Goal: Task Accomplishment & Management: Manage account settings

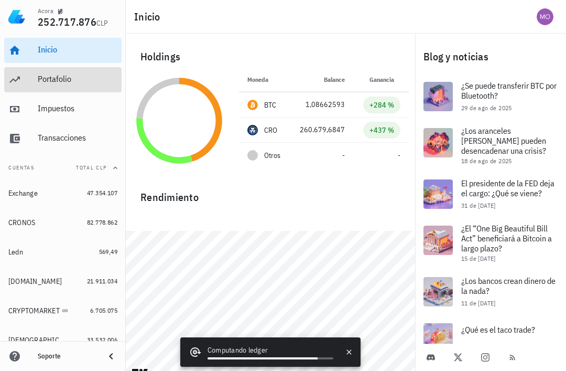
click at [39, 85] on div "Portafolio" at bounding box center [78, 80] width 80 height 24
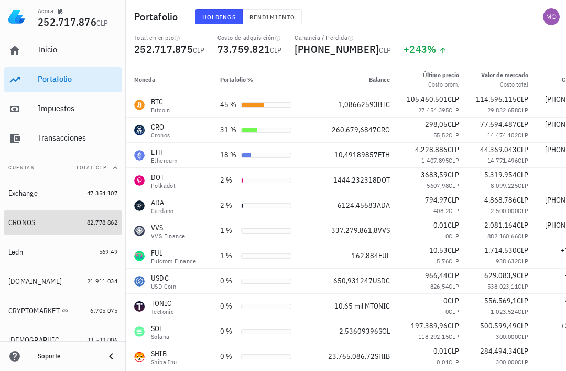
click at [17, 219] on div "CRONOS" at bounding box center [21, 222] width 27 height 9
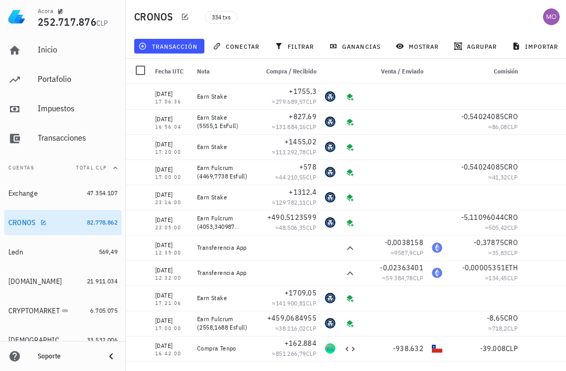
click at [189, 42] on span "transacción" at bounding box center [168, 46] width 57 height 8
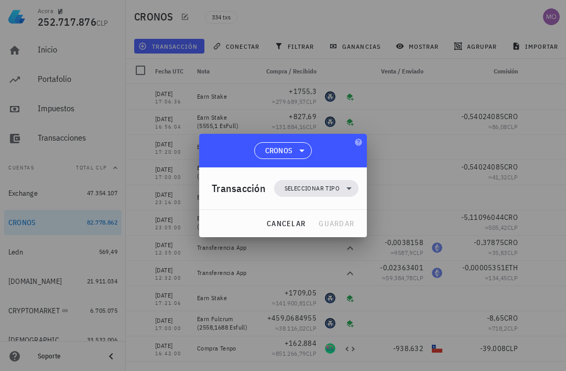
click at [355, 190] on icon at bounding box center [349, 188] width 13 height 13
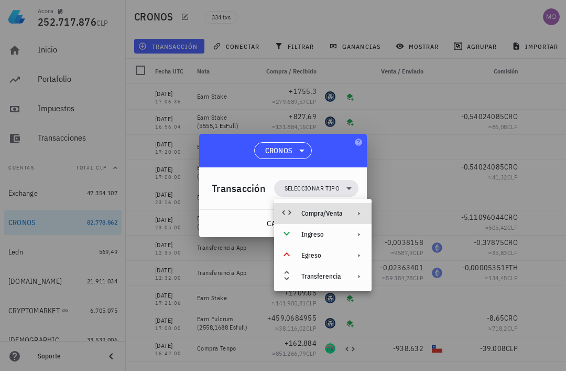
click at [349, 211] on div "Compra/Venta" at bounding box center [322, 213] width 97 height 21
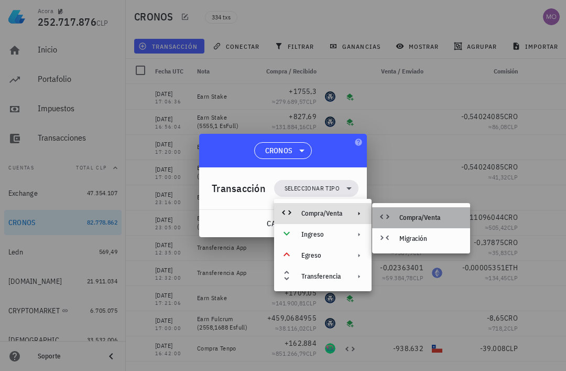
click at [429, 221] on div "Compra/Venta" at bounding box center [430, 217] width 62 height 8
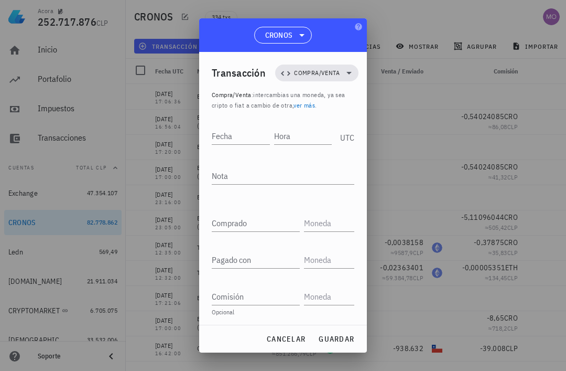
click at [237, 134] on input "Fecha" at bounding box center [241, 135] width 58 height 17
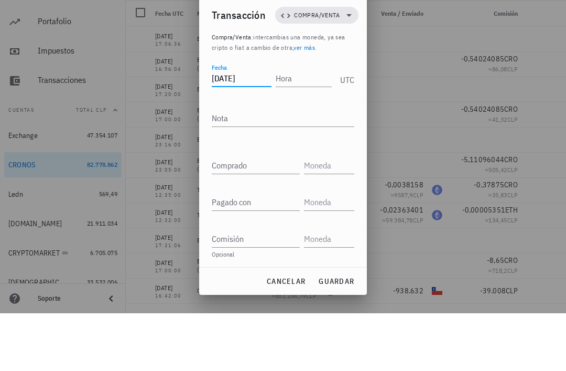
type input "2025-08-31"
click at [303, 127] on input "Hora" at bounding box center [304, 135] width 56 height 17
click at [296, 167] on textarea "Nota" at bounding box center [283, 175] width 143 height 17
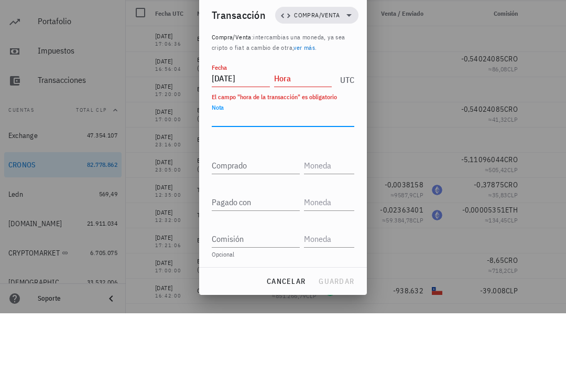
click at [298, 127] on input "Hora" at bounding box center [303, 135] width 58 height 17
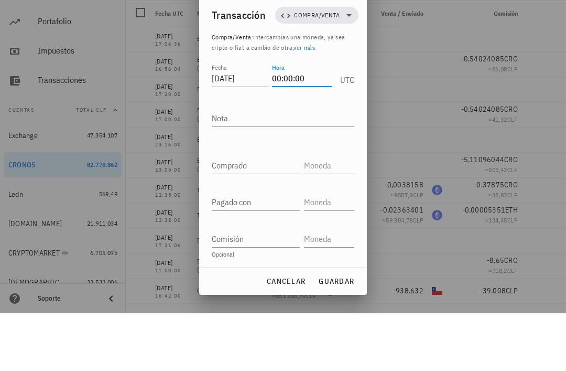
type input "00:00:00"
click at [300, 167] on textarea "Nota" at bounding box center [283, 175] width 143 height 17
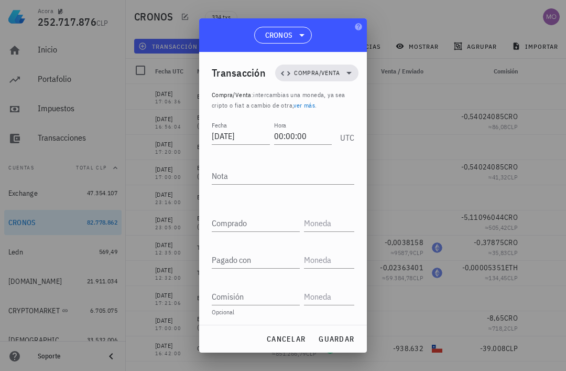
click at [269, 178] on textarea "Nota" at bounding box center [283, 175] width 143 height 17
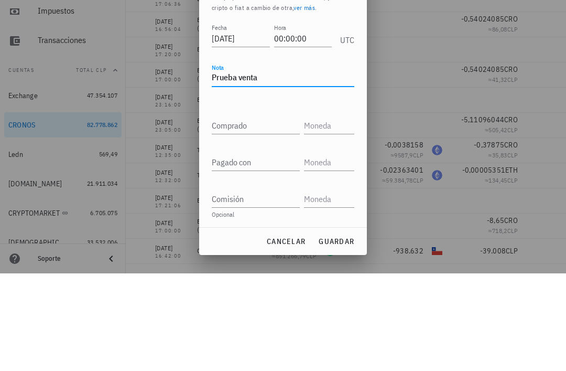
type textarea "Prueba venta"
click at [271, 214] on input "Comprado" at bounding box center [256, 222] width 88 height 17
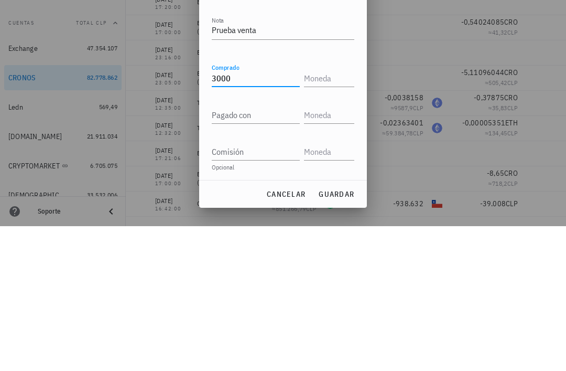
click at [331, 214] on input "text" at bounding box center [328, 222] width 48 height 17
type input "3.000"
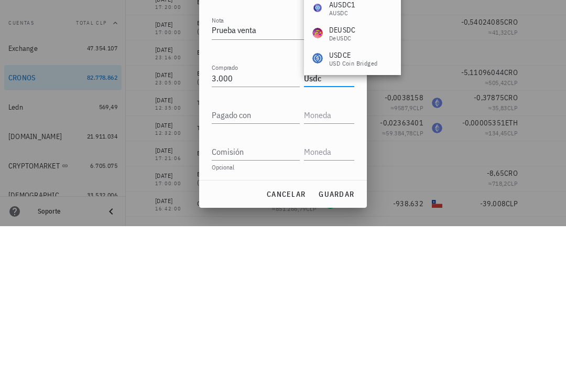
click at [266, 251] on input "Pagado con" at bounding box center [256, 259] width 88 height 17
type input "USDC"
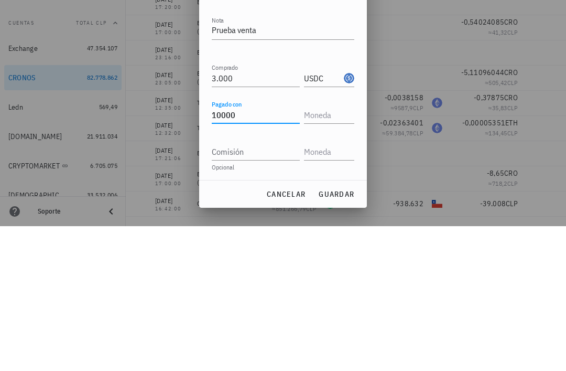
click at [331, 251] on input "text" at bounding box center [328, 259] width 48 height 17
type input "10.000"
type input "Cro"
click at [272, 251] on input "10.000" at bounding box center [256, 259] width 88 height 17
type input "10000"
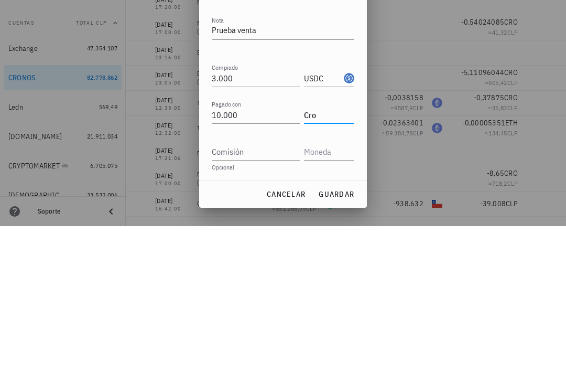
type input "CRO"
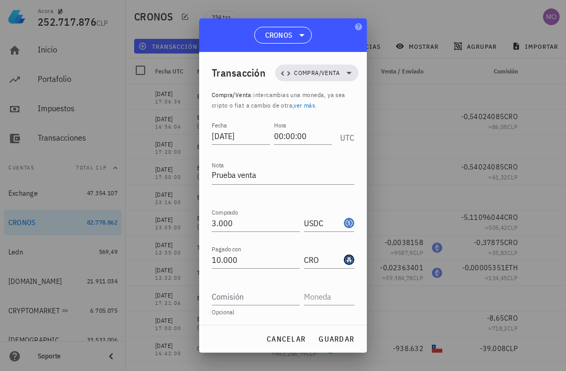
click at [350, 338] on span "guardar" at bounding box center [336, 338] width 36 height 9
type input "10.000"
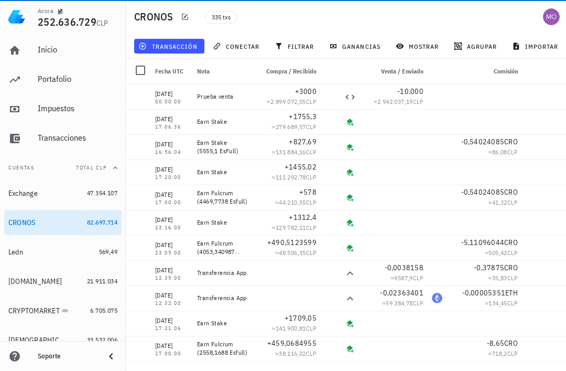
scroll to position [0, 0]
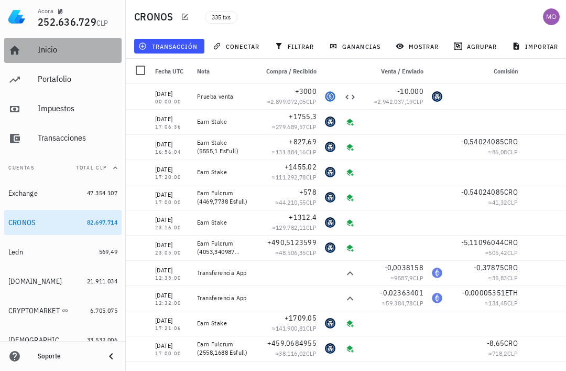
click at [29, 49] on link "Inicio" at bounding box center [62, 50] width 117 height 25
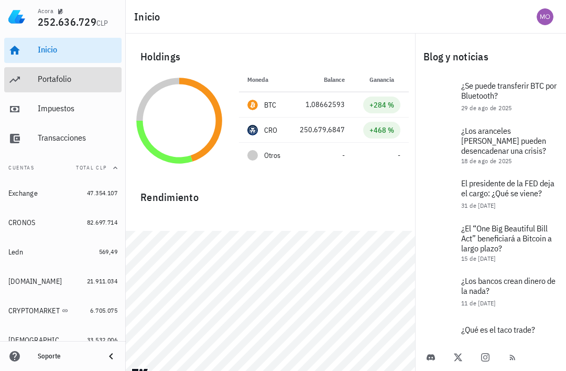
click at [36, 85] on link "Portafolio" at bounding box center [62, 79] width 117 height 25
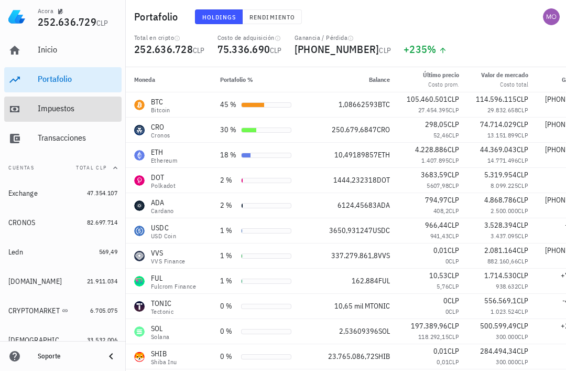
click at [52, 110] on div "Impuestos" at bounding box center [78, 108] width 80 height 10
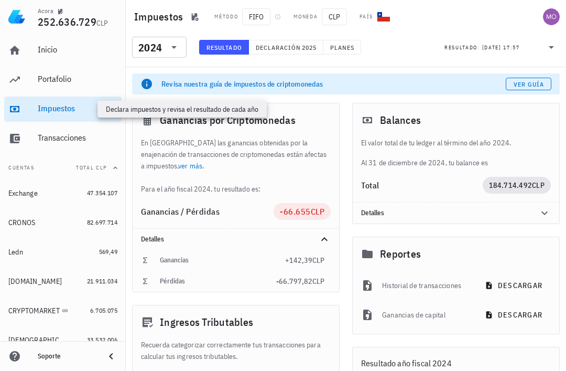
click at [178, 50] on icon at bounding box center [174, 47] width 13 height 13
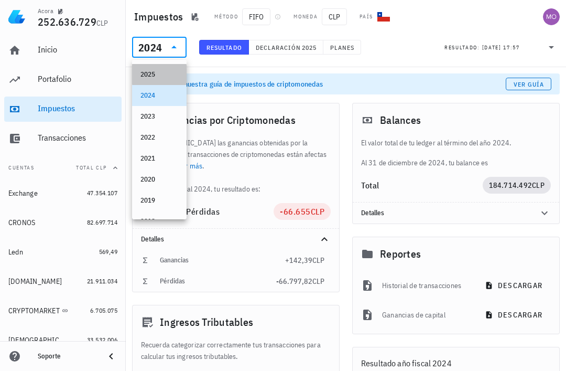
click at [169, 71] on div "2025" at bounding box center [159, 74] width 38 height 8
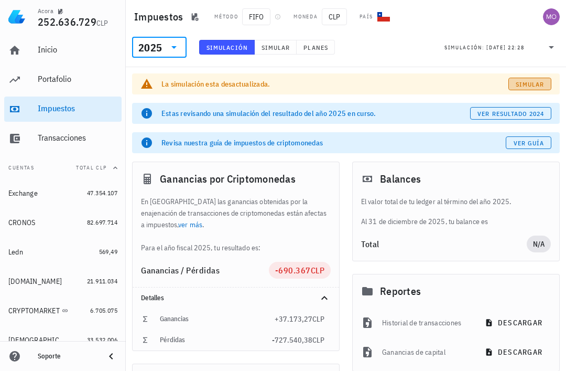
click at [534, 85] on span "Simular" at bounding box center [529, 84] width 29 height 8
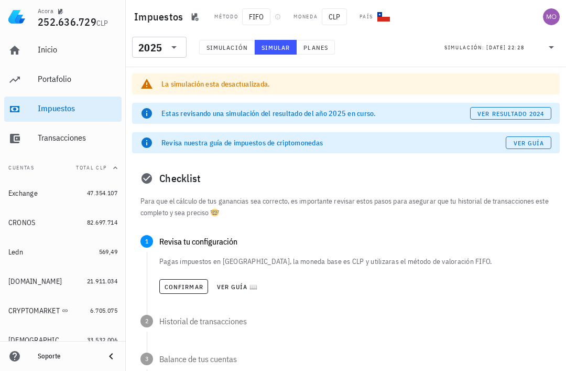
click at [188, 289] on span "Confirmar" at bounding box center [183, 287] width 39 height 8
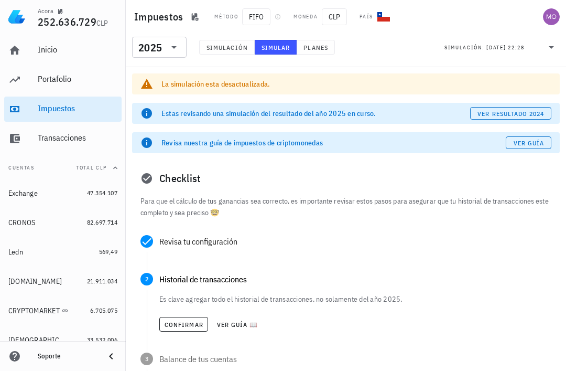
click at [189, 323] on span "Confirmar" at bounding box center [183, 324] width 39 height 8
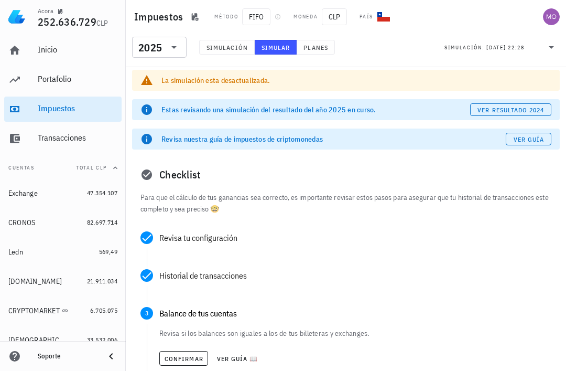
scroll to position [38, 0]
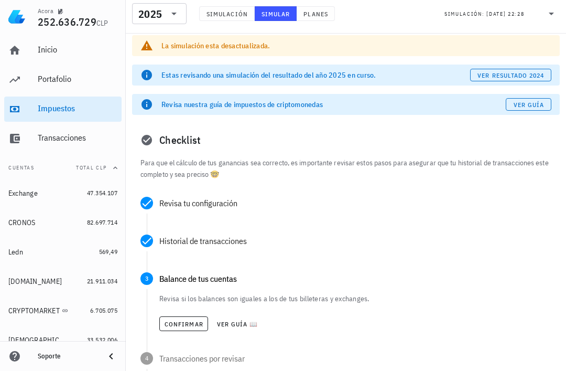
click at [194, 325] on span "Confirmar" at bounding box center [183, 324] width 39 height 8
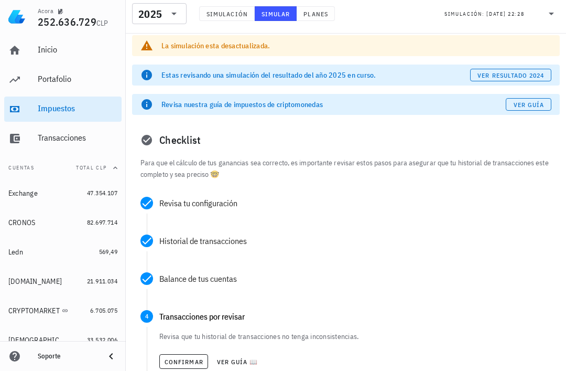
click at [193, 365] on span "Confirmar" at bounding box center [183, 361] width 39 height 8
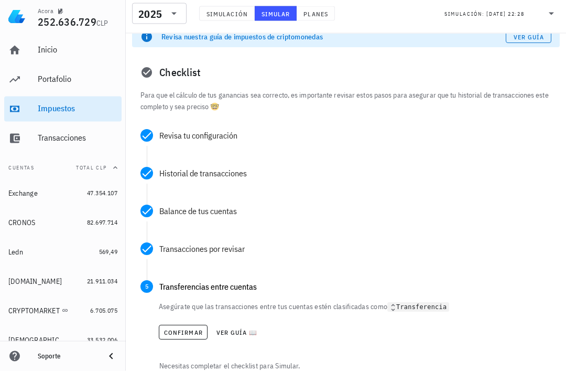
scroll to position [106, 0]
click at [192, 332] on span "Confirmar" at bounding box center [183, 332] width 39 height 8
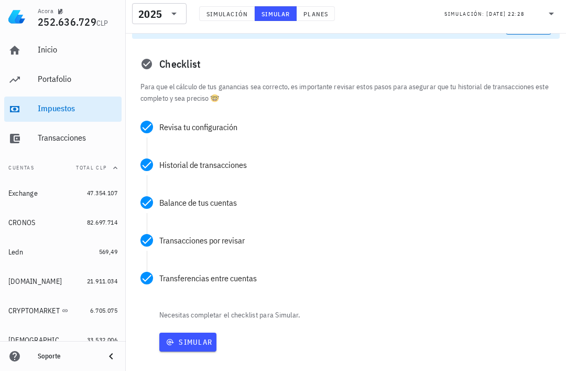
scroll to position [137, 0]
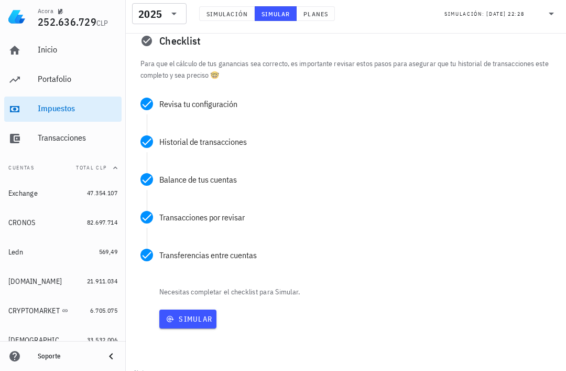
click at [204, 320] on span "Simular" at bounding box center [188, 318] width 49 height 9
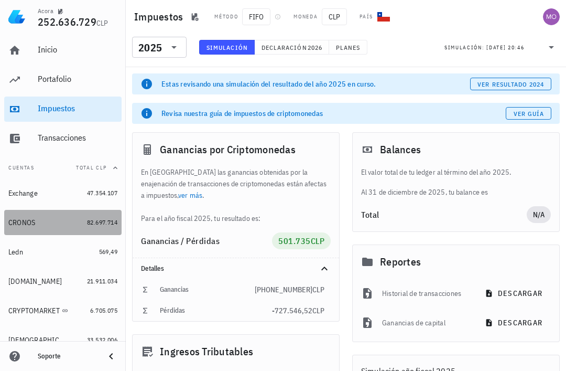
click at [27, 225] on div "CRONOS" at bounding box center [21, 222] width 27 height 9
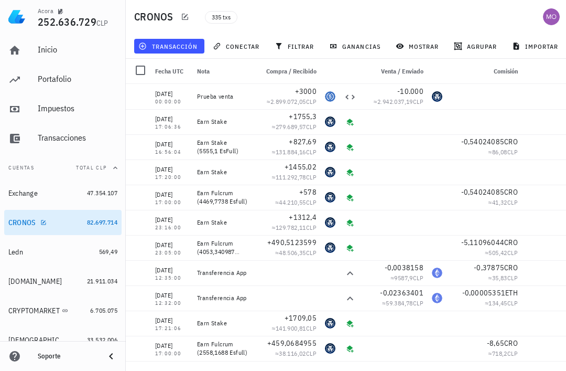
click at [551, 99] on icon "button" at bounding box center [550, 96] width 6 height 6
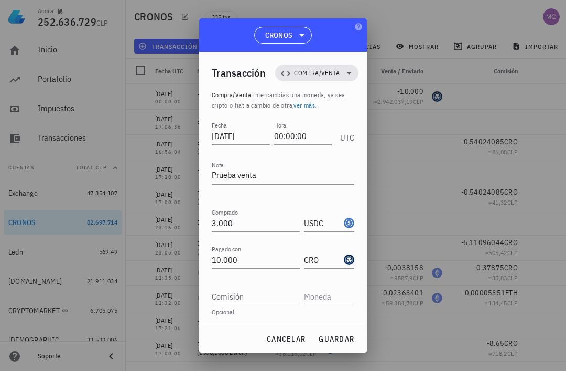
click at [417, 128] on div at bounding box center [283, 185] width 566 height 371
click at [287, 337] on span "cancelar" at bounding box center [285, 338] width 39 height 9
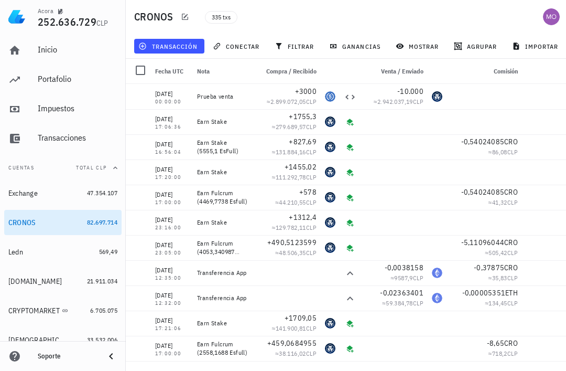
click at [132, 97] on div at bounding box center [141, 95] width 18 height 18
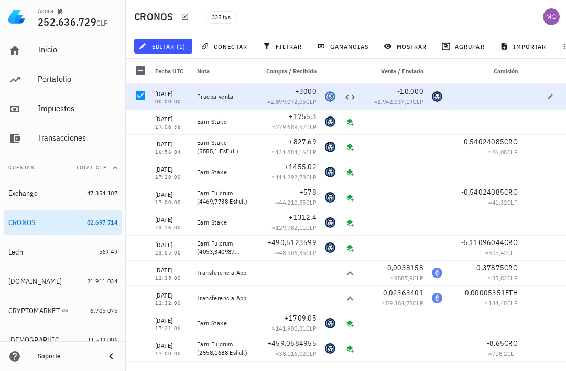
click at [175, 44] on span "editar (1)" at bounding box center [162, 46] width 45 height 8
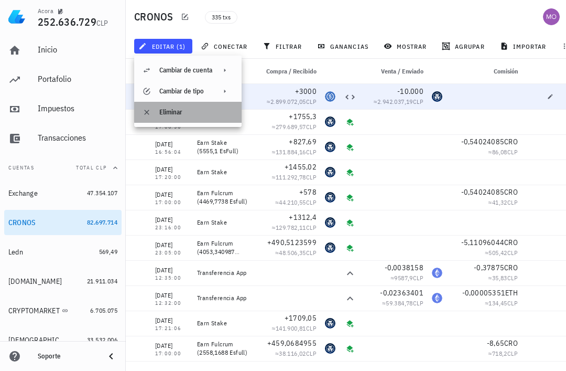
click at [189, 112] on div "Eliminar" at bounding box center [196, 112] width 74 height 8
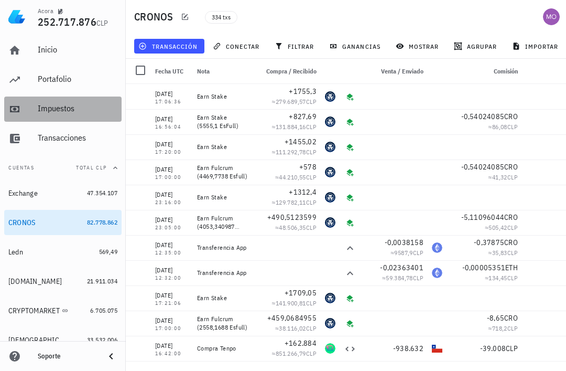
click at [45, 118] on div "Impuestos" at bounding box center [78, 109] width 80 height 24
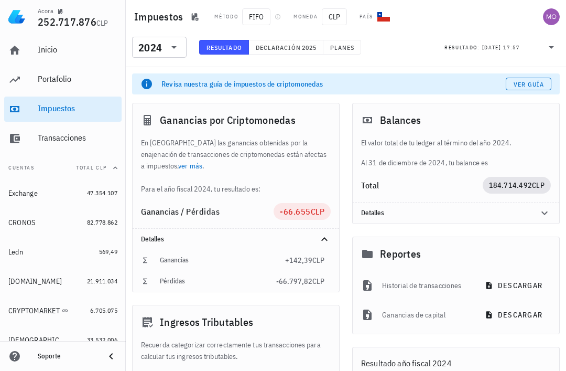
click at [172, 49] on icon at bounding box center [174, 47] width 13 height 13
click at [173, 45] on icon at bounding box center [174, 47] width 13 height 13
click at [172, 46] on icon at bounding box center [174, 47] width 13 height 13
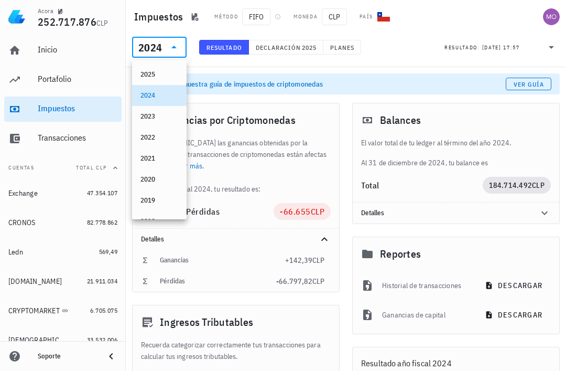
click at [168, 73] on div "2025" at bounding box center [159, 74] width 38 height 8
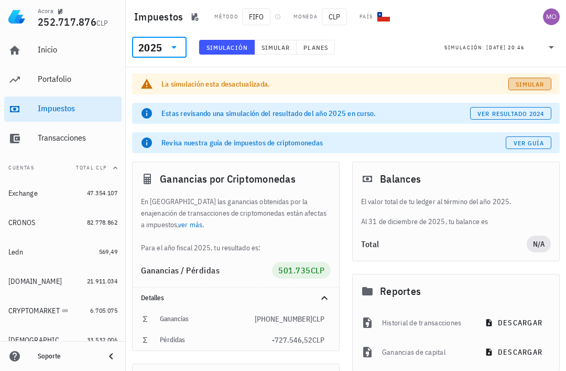
click at [535, 89] on link "Simular" at bounding box center [529, 84] width 43 height 13
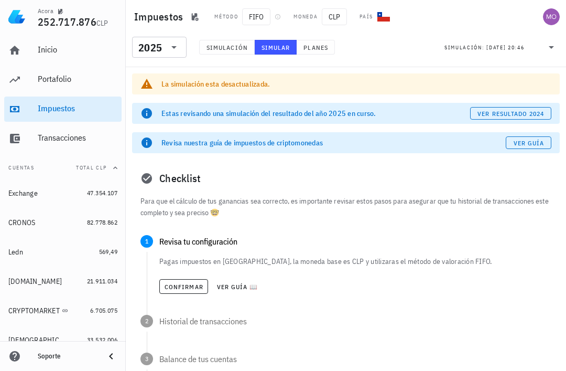
click at [186, 284] on span "Confirmar" at bounding box center [183, 287] width 39 height 8
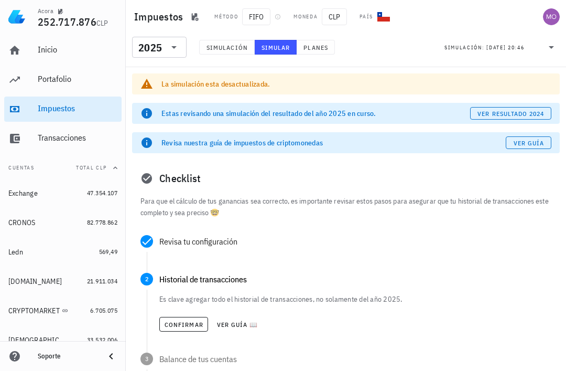
click at [190, 313] on div "Confirmar Ver guía 📖" at bounding box center [355, 323] width 392 height 23
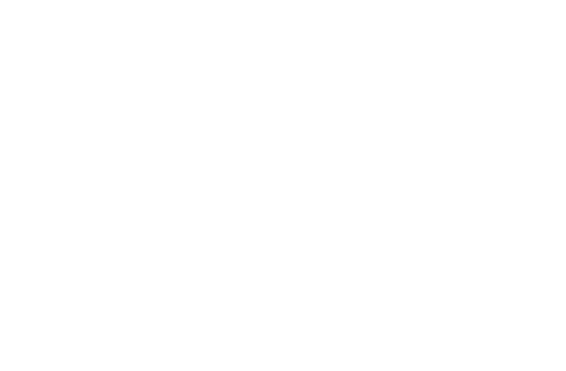
scroll to position [1, 0]
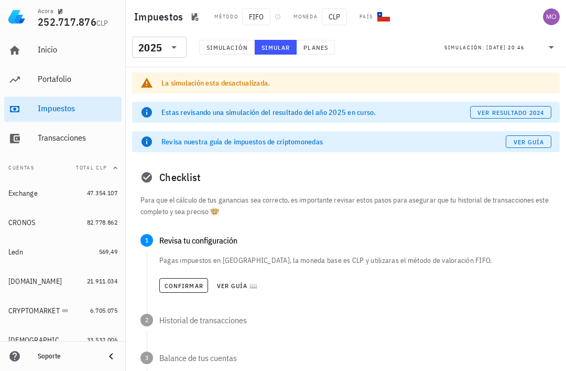
click at [181, 289] on span "Confirmar" at bounding box center [183, 285] width 39 height 8
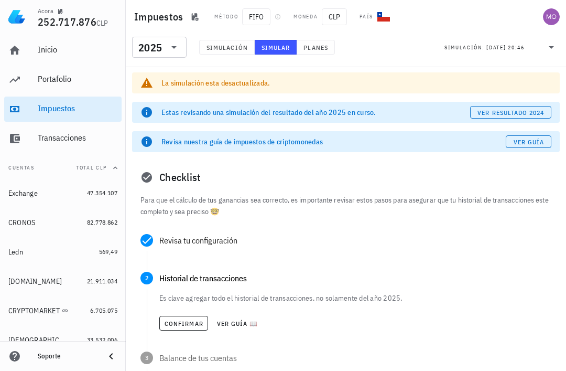
click at [190, 320] on span "Confirmar" at bounding box center [183, 323] width 39 height 8
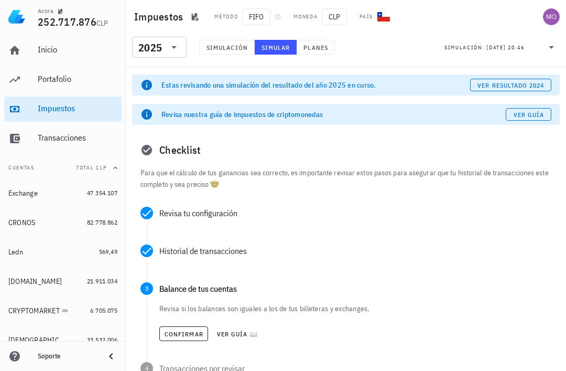
scroll to position [36, 0]
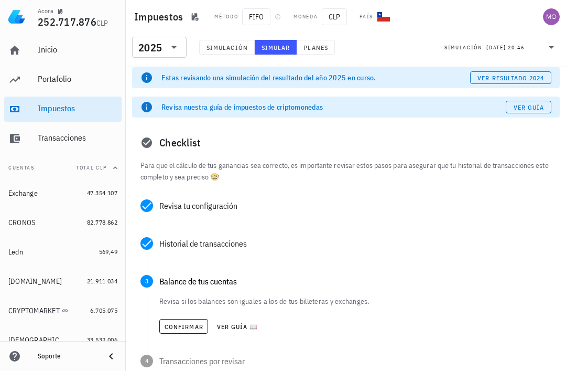
click at [196, 330] on span "Confirmar" at bounding box center [183, 326] width 39 height 8
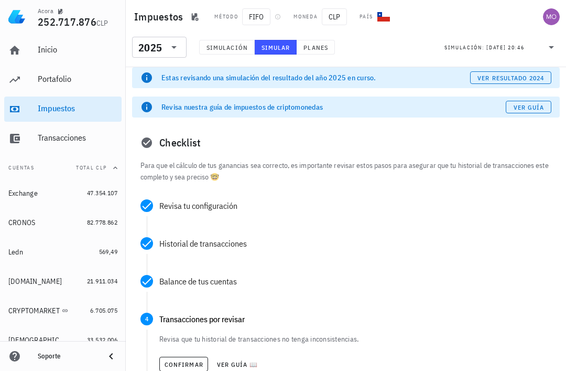
click at [200, 365] on span "Confirmar" at bounding box center [183, 364] width 39 height 8
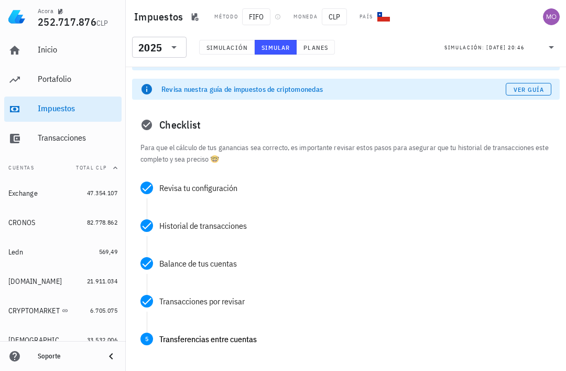
scroll to position [80, 0]
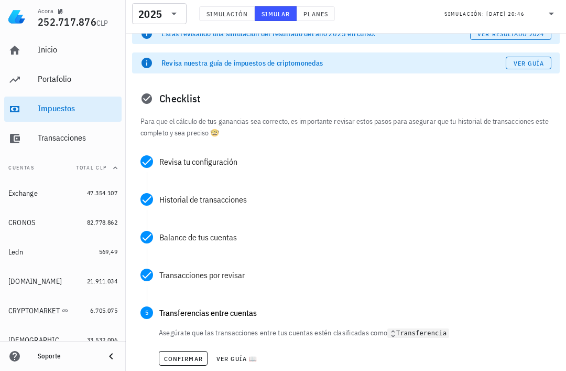
click at [196, 355] on span "Confirmar" at bounding box center [183, 358] width 39 height 8
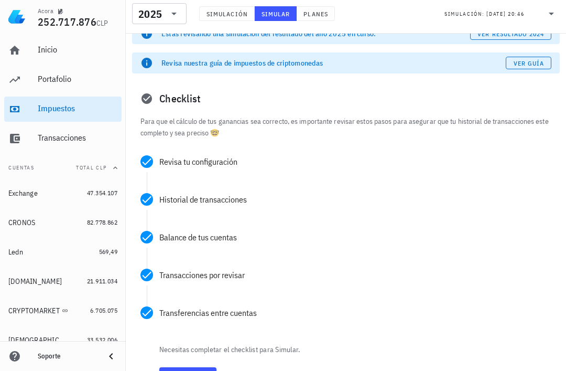
click at [204, 370] on span "Simular" at bounding box center [188, 376] width 49 height 9
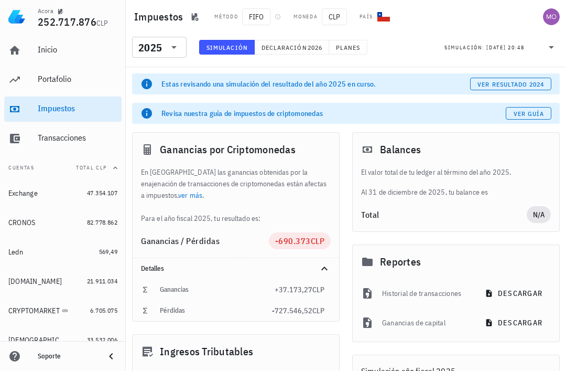
click at [519, 78] on button "ver resultado 2024" at bounding box center [510, 84] width 81 height 13
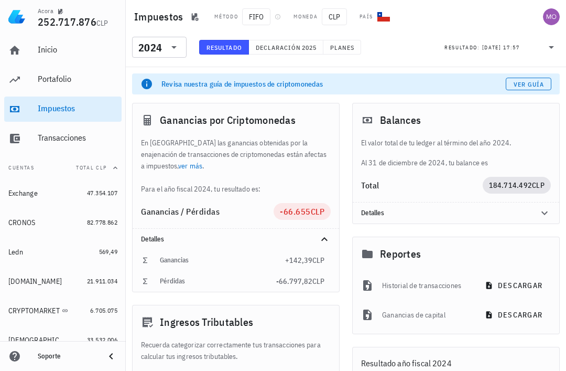
click at [175, 46] on icon at bounding box center [174, 47] width 13 height 13
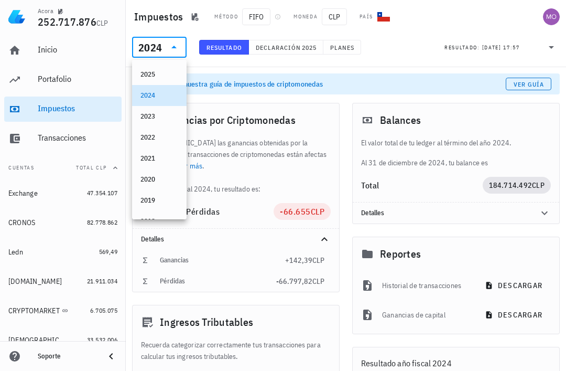
click at [170, 114] on div "2023" at bounding box center [159, 116] width 38 height 8
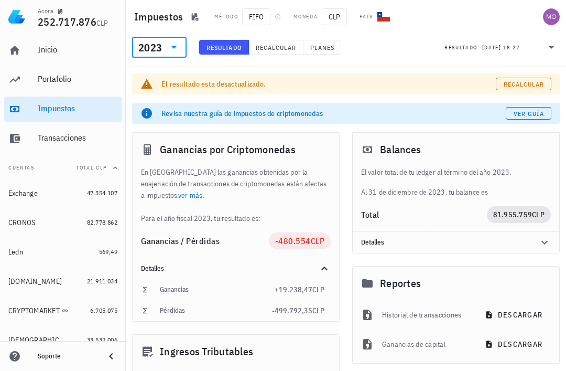
click at [180, 48] on div "​ 2023" at bounding box center [159, 47] width 55 height 21
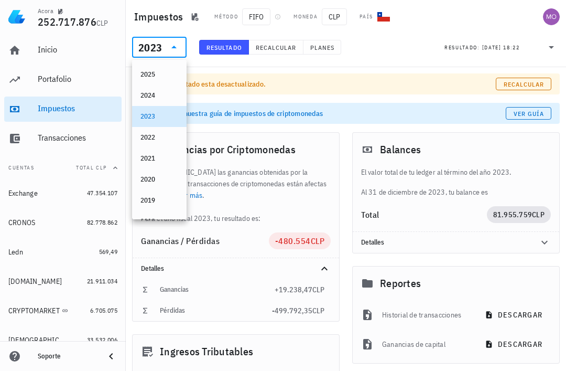
click at [169, 133] on div "2022" at bounding box center [159, 137] width 38 height 17
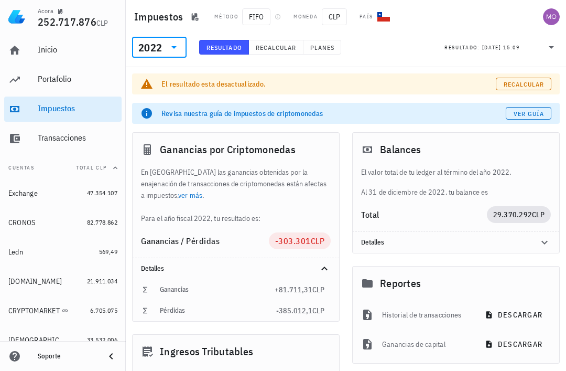
click at [173, 47] on icon at bounding box center [173, 47] width 5 height 3
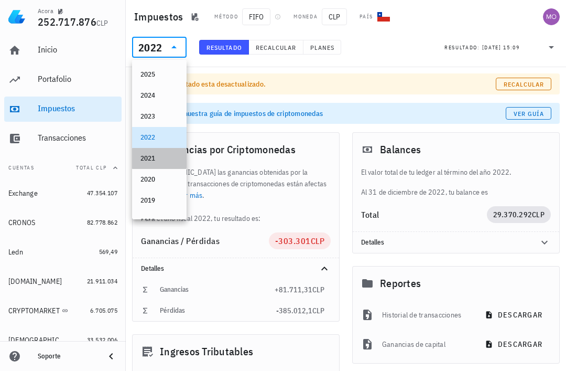
click at [165, 158] on div "2021" at bounding box center [159, 158] width 38 height 8
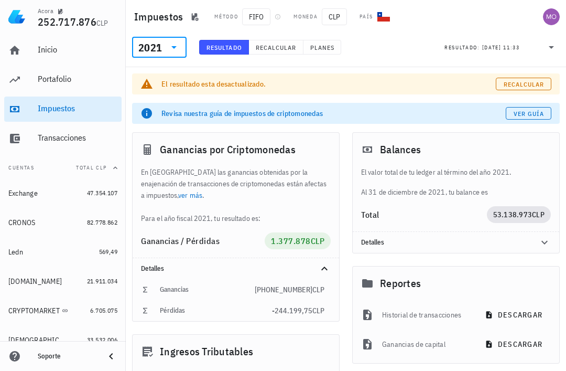
click at [179, 48] on icon at bounding box center [174, 47] width 13 height 13
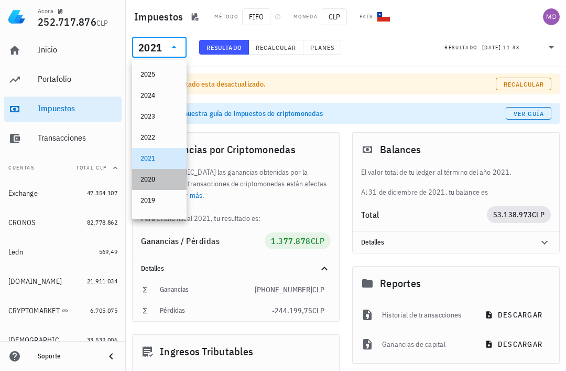
click at [170, 178] on div "2020" at bounding box center [159, 179] width 38 height 8
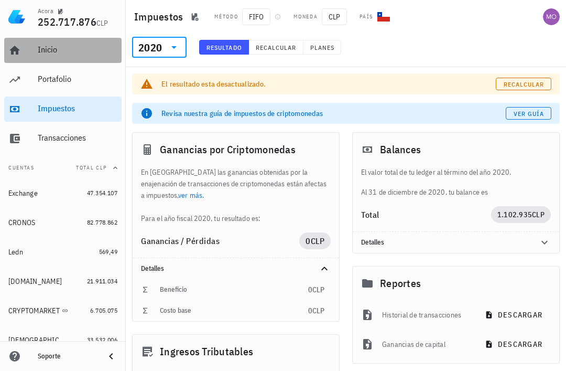
click at [49, 53] on div "Inicio" at bounding box center [78, 50] width 80 height 10
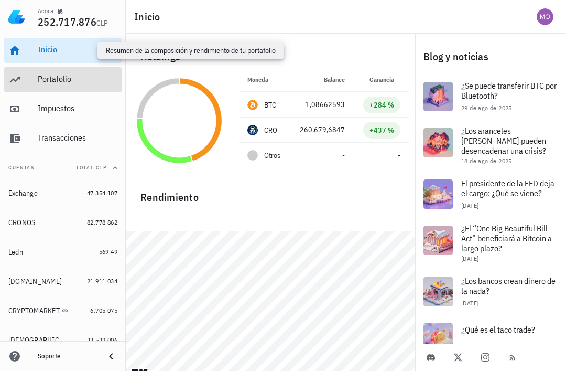
click at [49, 80] on div "Portafolio" at bounding box center [78, 79] width 80 height 10
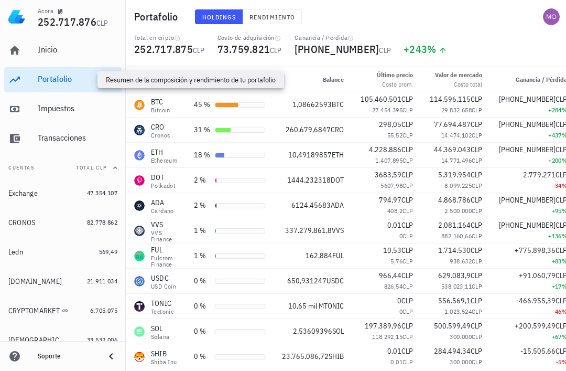
click at [547, 21] on div "avatar" at bounding box center [551, 16] width 17 height 17
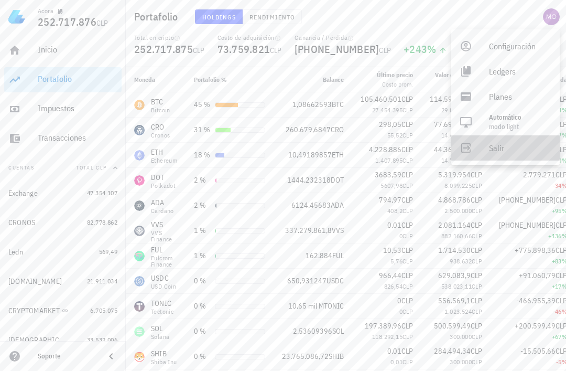
click at [496, 149] on div "Salir" at bounding box center [520, 147] width 62 height 21
